Goal: Information Seeking & Learning: Learn about a topic

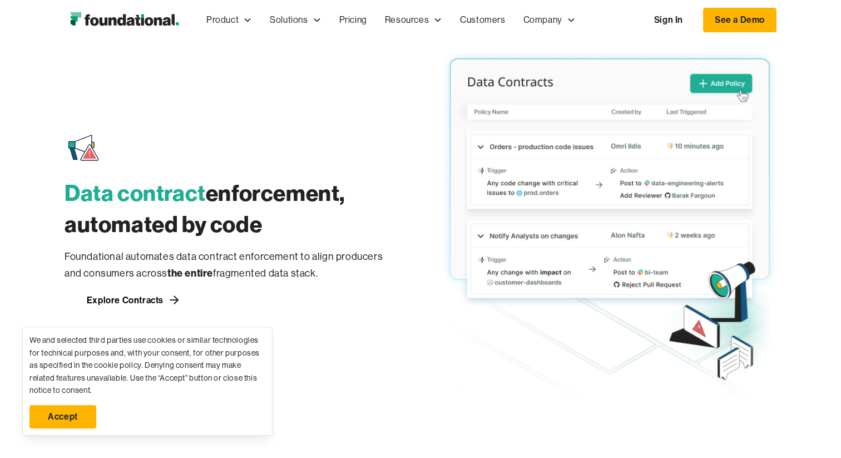
scroll to position [1656, 0]
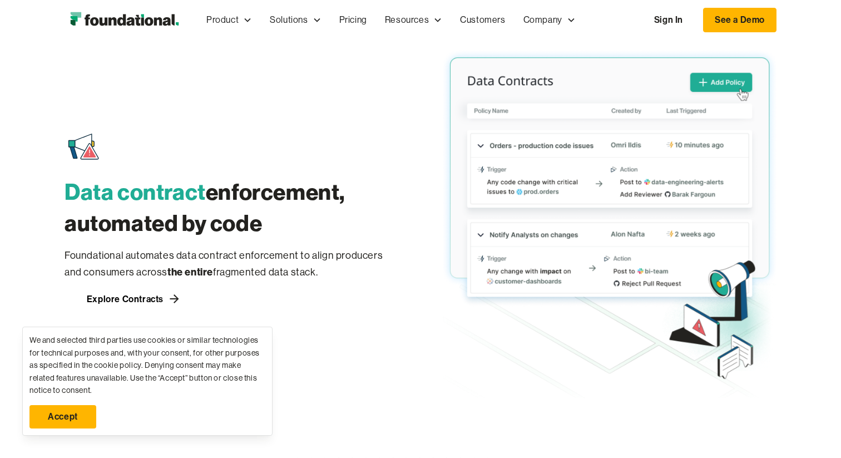
click at [81, 421] on link "Accept" at bounding box center [62, 416] width 67 height 23
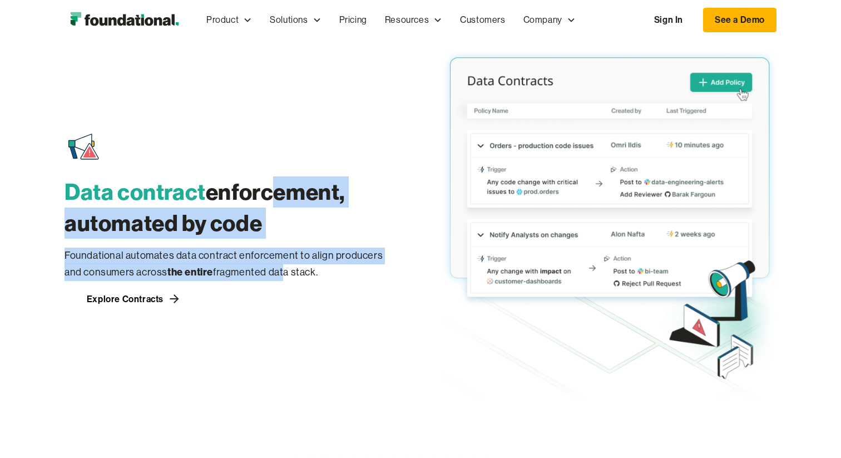
drag, startPoint x: 266, startPoint y: 192, endPoint x: 264, endPoint y: 271, distance: 79.0
click at [264, 271] on div "Data contract enforcement, automated by code Foundational automates data contra…" at bounding box center [232, 219] width 334 height 178
click at [264, 271] on p "Foundational automates data contract enforcement to align producers and consume…" at bounding box center [232, 264] width 334 height 33
drag, startPoint x: 264, startPoint y: 271, endPoint x: 264, endPoint y: 195, distance: 76.8
click at [264, 195] on div "Data contract enforcement, automated by code Foundational automates data contra…" at bounding box center [232, 219] width 334 height 178
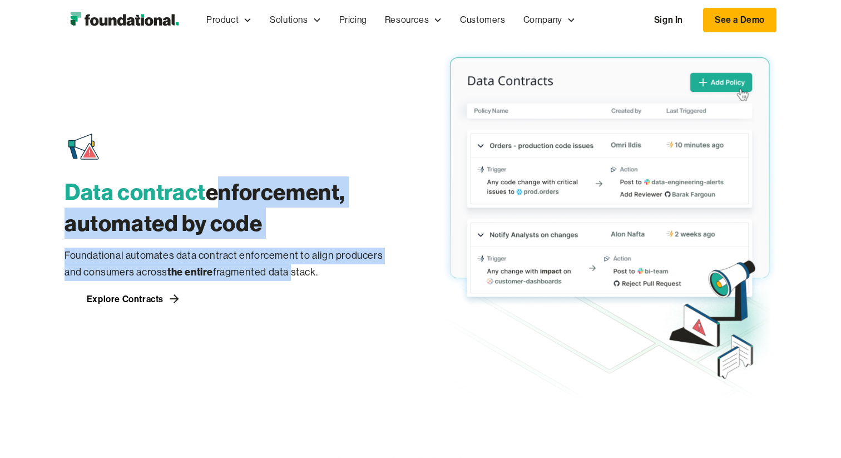
click at [264, 195] on h3 "Data contract enforcement, automated by code" at bounding box center [232, 207] width 334 height 62
drag, startPoint x: 264, startPoint y: 195, endPoint x: 262, endPoint y: 269, distance: 74.0
click at [262, 269] on div "Data contract enforcement, automated by code Foundational automates data contra…" at bounding box center [232, 219] width 334 height 178
click at [262, 269] on p "Foundational automates data contract enforcement to align producers and consume…" at bounding box center [232, 264] width 334 height 33
drag, startPoint x: 262, startPoint y: 269, endPoint x: 261, endPoint y: 199, distance: 70.1
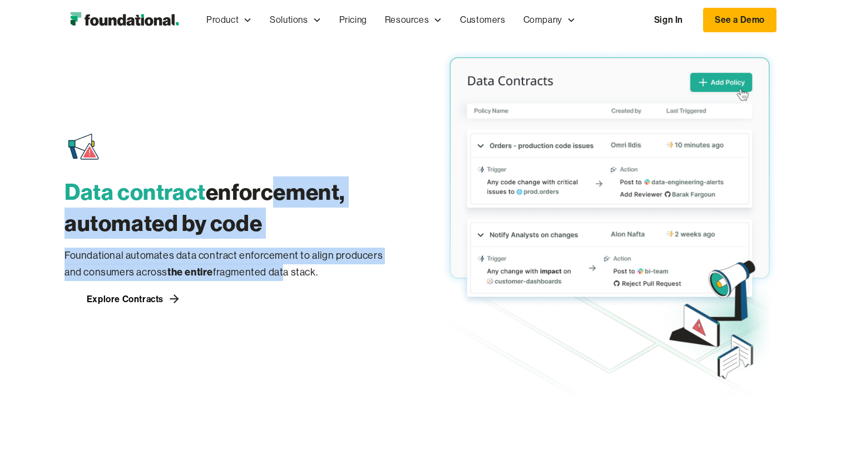
click at [261, 199] on div "Data contract enforcement, automated by code Foundational automates data contra…" at bounding box center [232, 219] width 334 height 178
click at [261, 199] on h3 "Data contract enforcement, automated by code" at bounding box center [232, 207] width 334 height 62
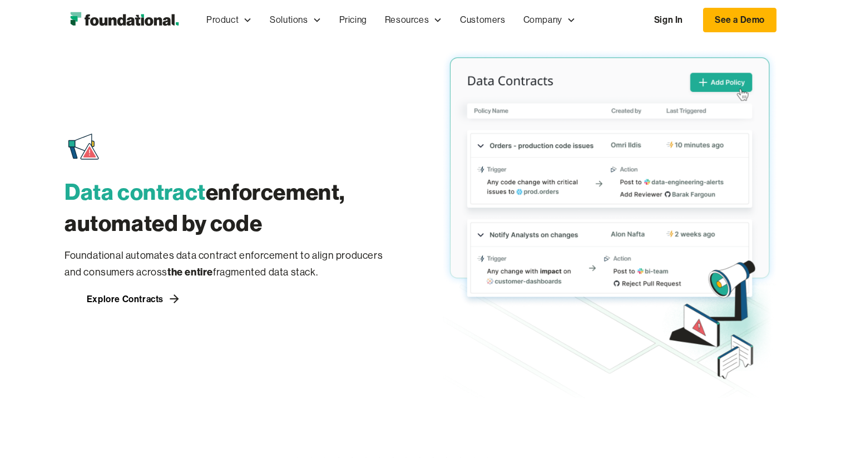
click at [261, 199] on h3 "Data contract enforcement, automated by code" at bounding box center [232, 207] width 334 height 62
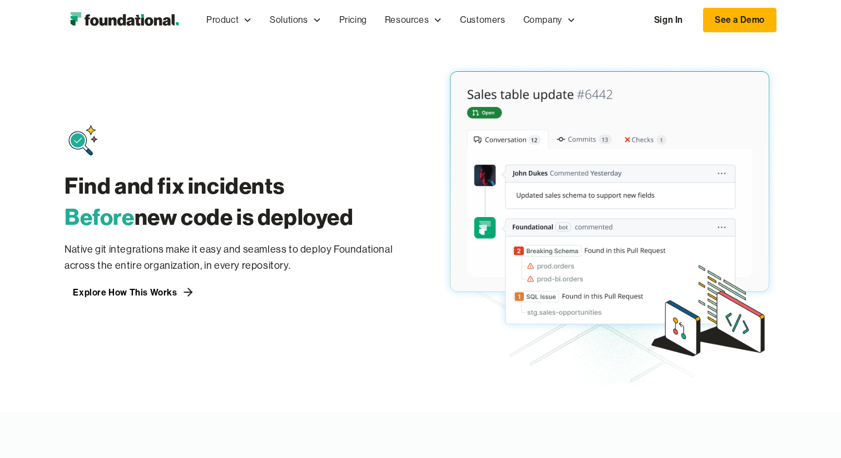
scroll to position [837, 0]
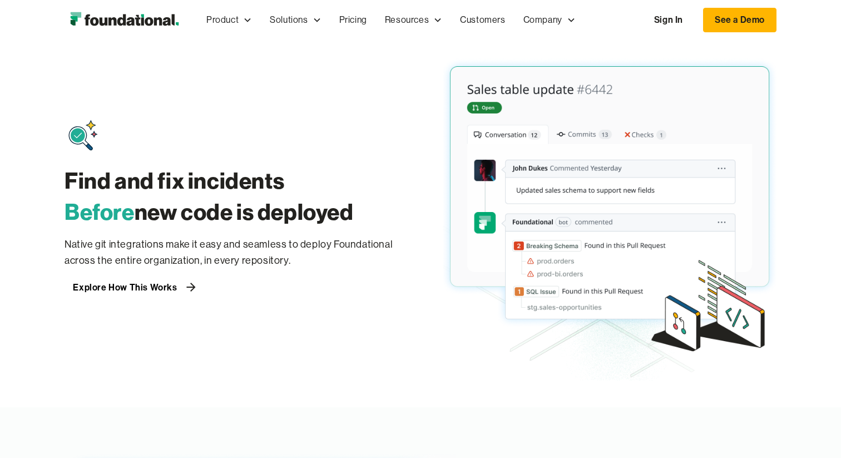
click at [158, 288] on div "Explore How This Works" at bounding box center [125, 287] width 104 height 9
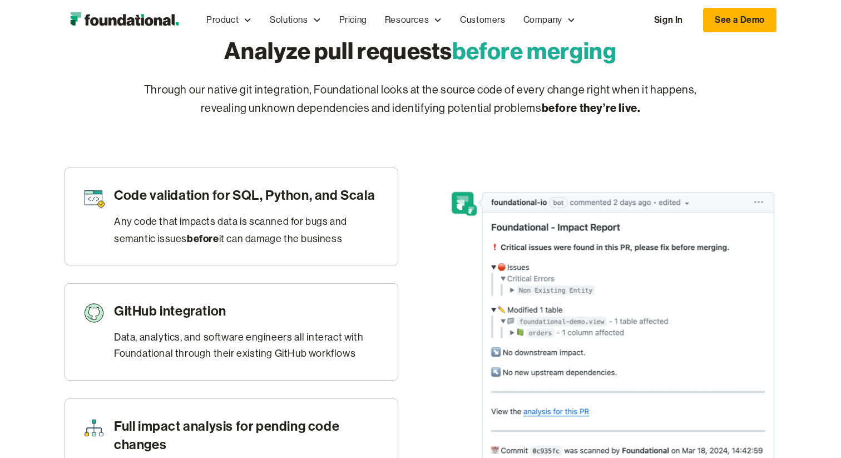
scroll to position [487, 0]
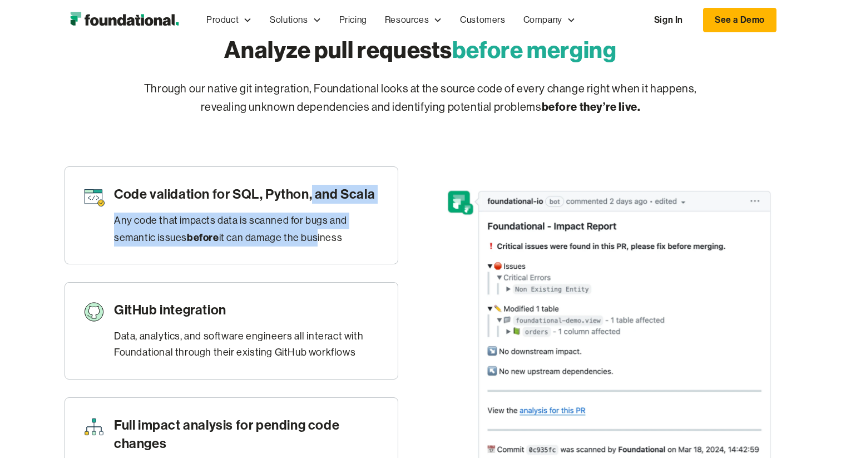
drag, startPoint x: 313, startPoint y: 198, endPoint x: 308, endPoint y: 240, distance: 42.6
click at [308, 240] on div "Code validation for SQL, Python, and Scala Any code that impacts data is scanne…" at bounding box center [247, 215] width 266 height 61
click at [308, 240] on div "Any code that impacts data is scanned for bugs and semantic issues before it ca…" at bounding box center [247, 229] width 266 height 33
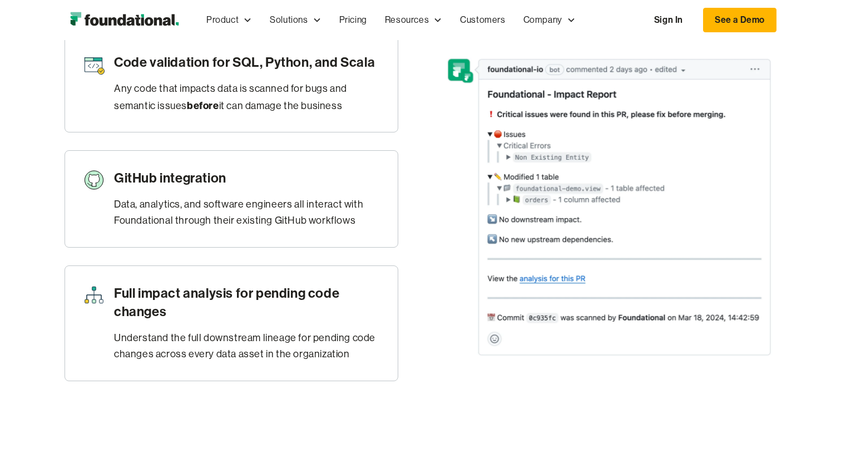
scroll to position [620, 0]
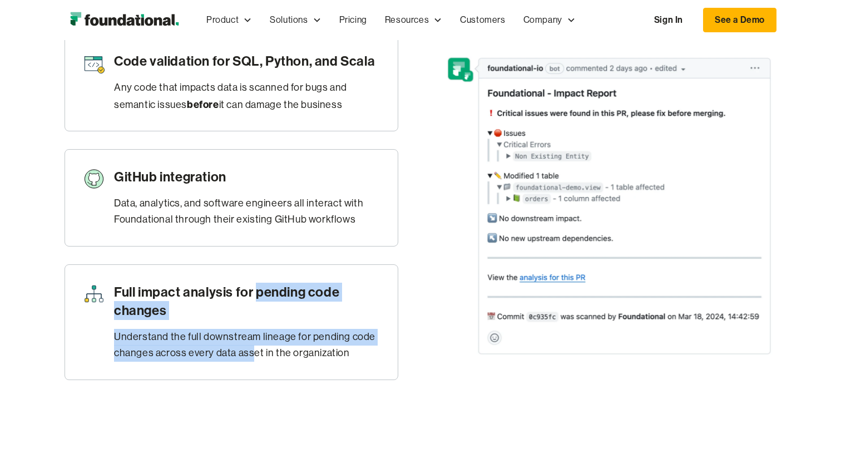
drag, startPoint x: 258, startPoint y: 294, endPoint x: 254, endPoint y: 356, distance: 62.4
click at [254, 356] on div "Full impact analysis for pending code changes Understand the full downstream li…" at bounding box center [247, 322] width 266 height 79
click at [254, 356] on div "Understand the full downstream lineage for pending code changes across every da…" at bounding box center [247, 345] width 266 height 33
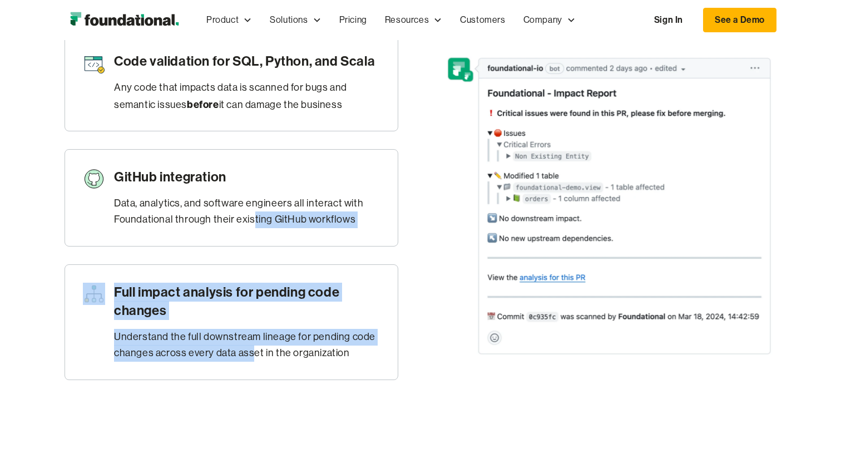
drag, startPoint x: 254, startPoint y: 356, endPoint x: 251, endPoint y: 216, distance: 139.6
click at [251, 216] on div "Code validation for SQL, Python, and Scala Any code that impacts data is scanne…" at bounding box center [232, 206] width 334 height 346
click at [251, 268] on div "Full impact analysis for pending code changes Understand the full downstream li…" at bounding box center [232, 322] width 334 height 116
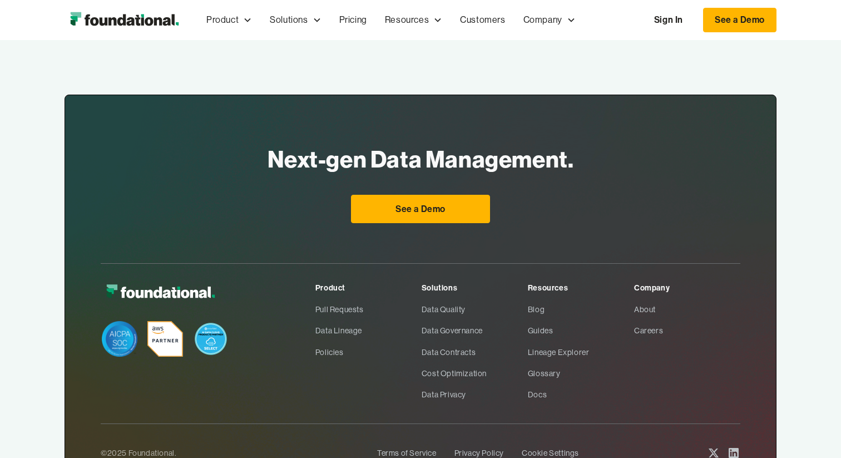
scroll to position [1721, 0]
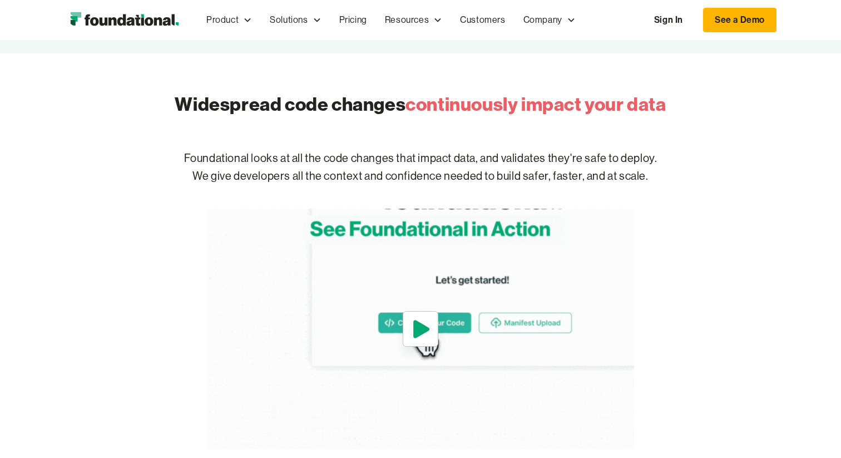
scroll to position [422, 0]
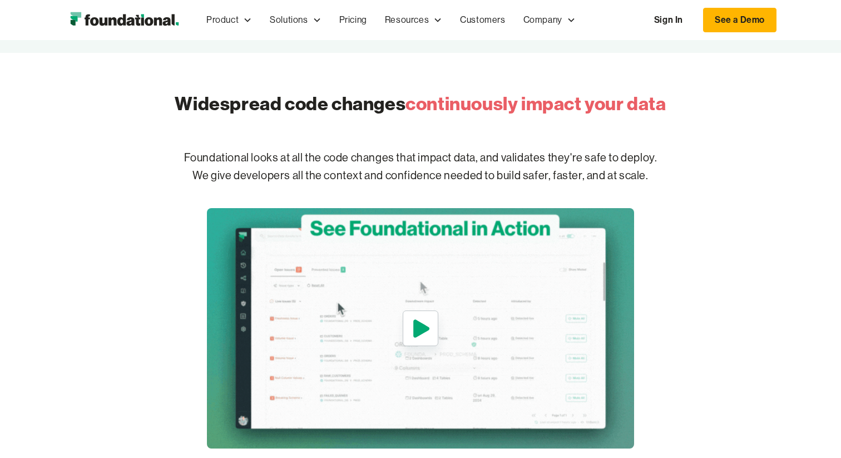
click at [424, 315] on icon "open lightbox" at bounding box center [421, 328] width 26 height 27
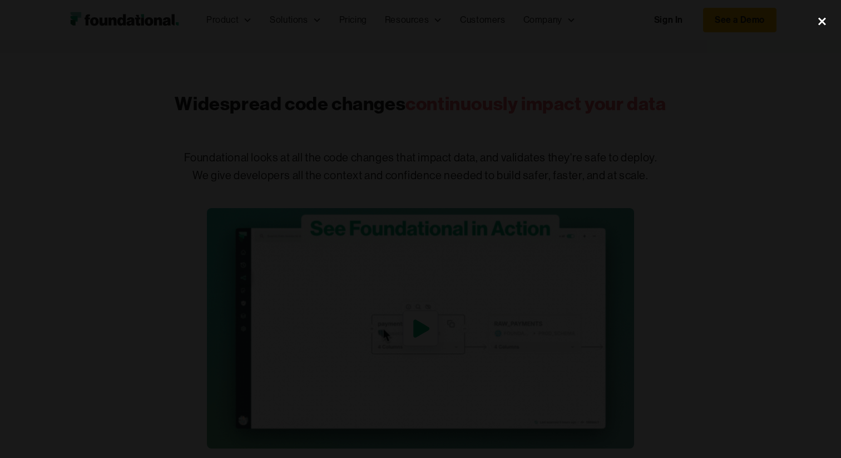
click at [816, 25] on div "close lightbox" at bounding box center [822, 21] width 38 height 24
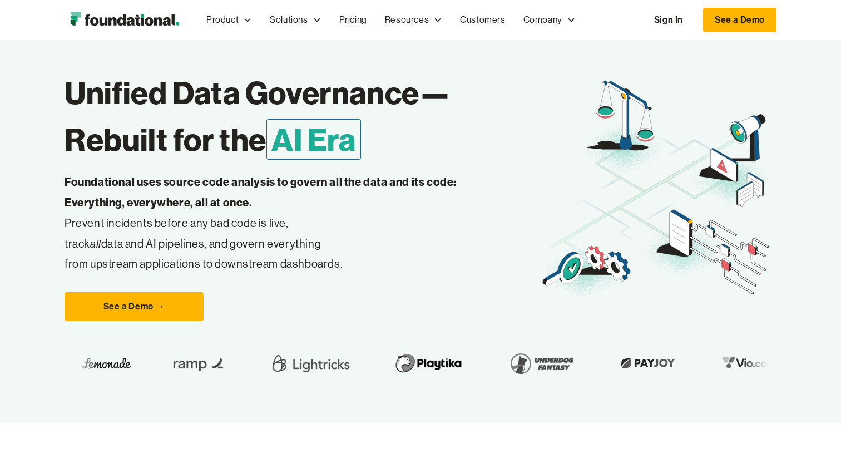
scroll to position [0, 0]
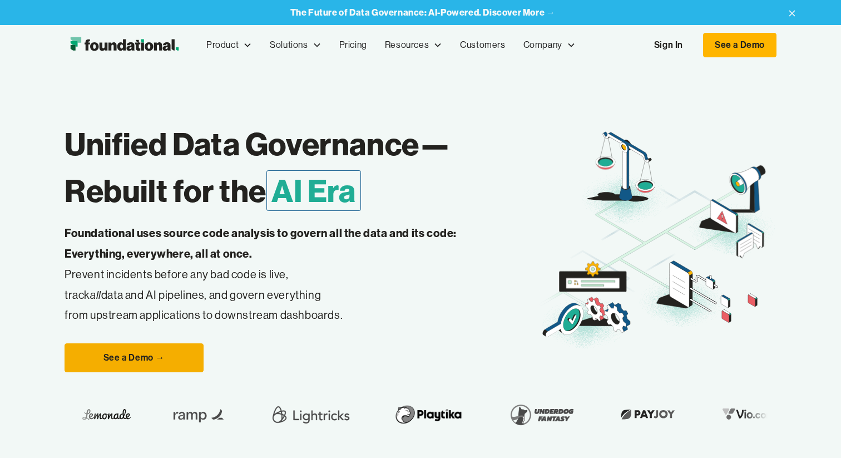
click at [181, 356] on link "See a Demo →" at bounding box center [134, 357] width 139 height 29
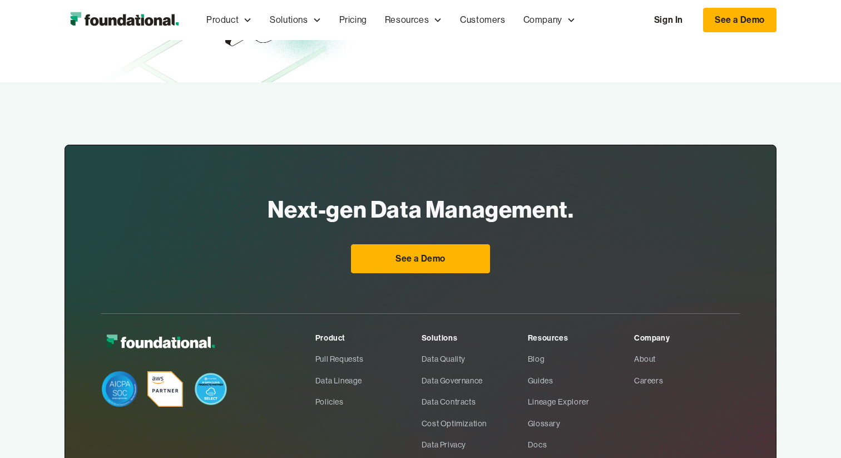
scroll to position [547, 0]
